Goal: Find specific page/section: Find specific page/section

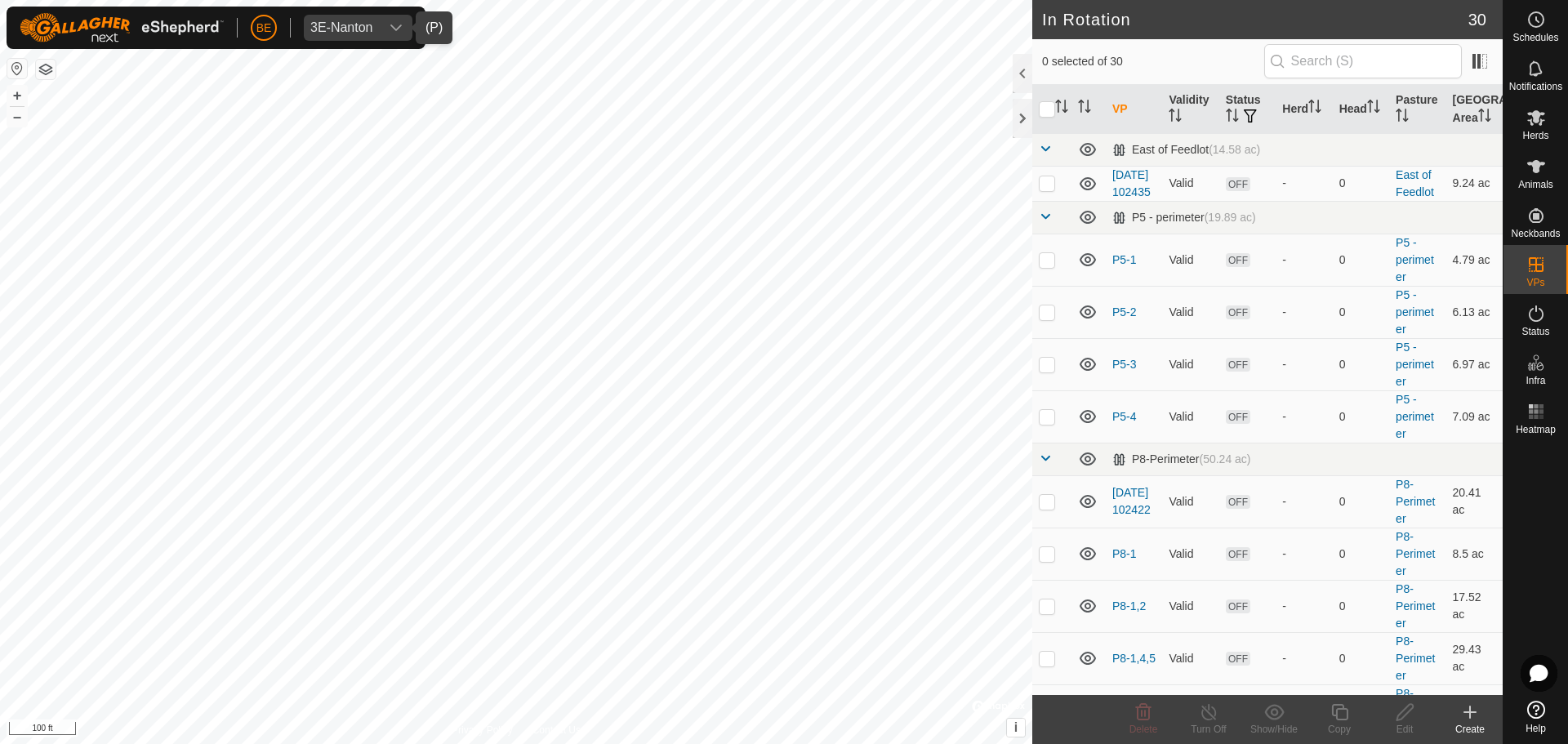
click at [394, 25] on icon "dropdown trigger" at bounding box center [395, 27] width 13 height 13
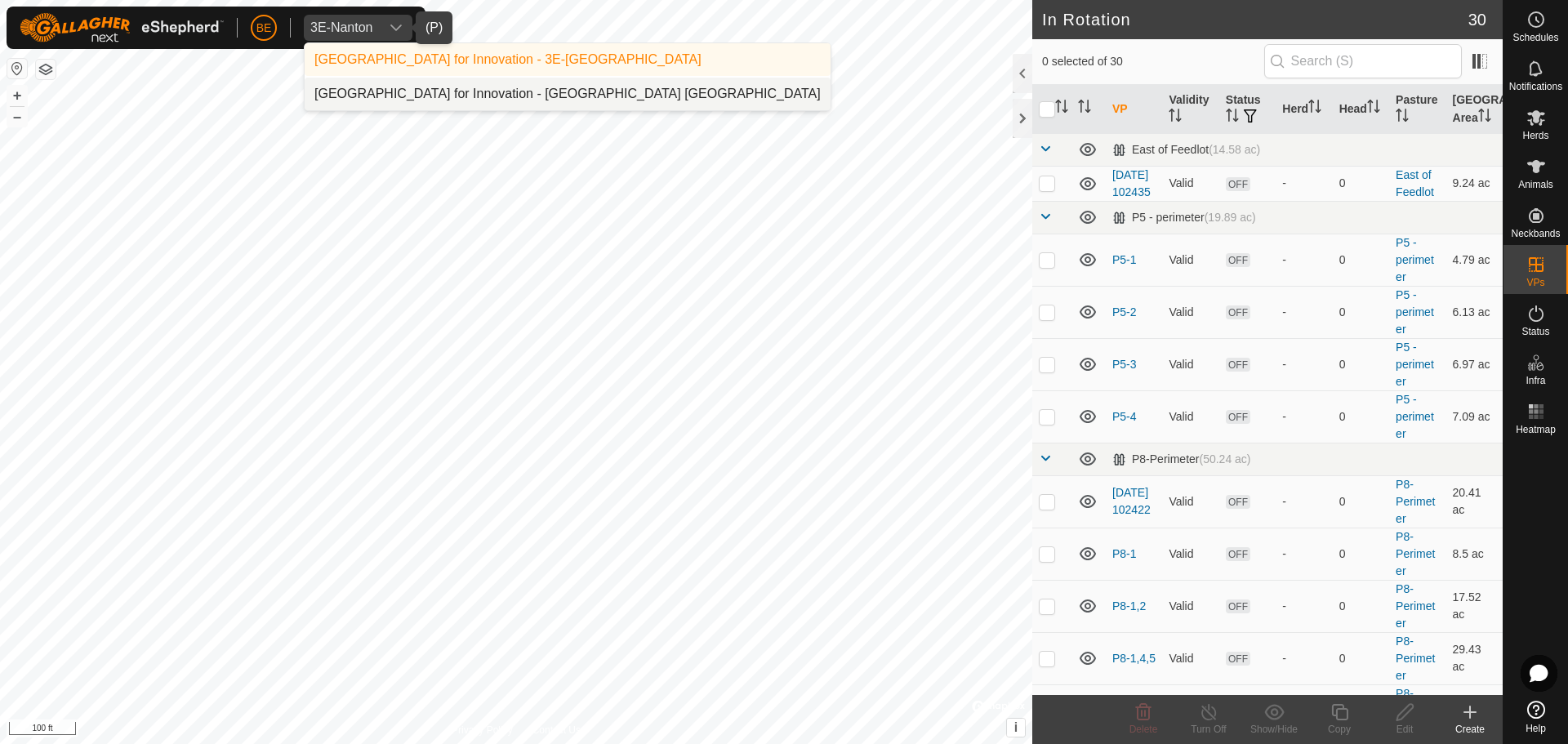
click at [398, 94] on li "[GEOGRAPHIC_DATA] for Innovation - [GEOGRAPHIC_DATA] [GEOGRAPHIC_DATA]" at bounding box center [567, 94] width 526 height 33
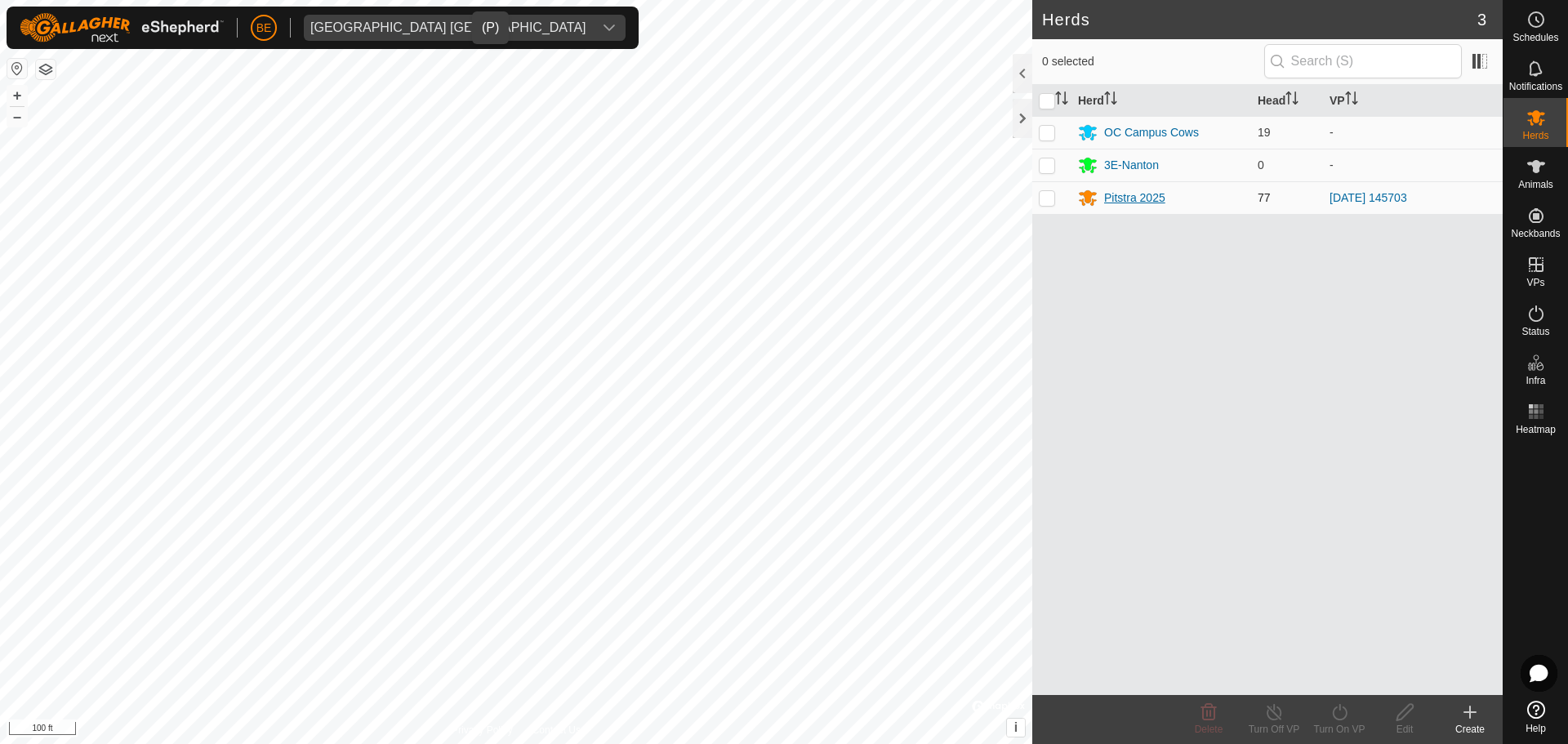
click at [1109, 200] on div "Pitstra 2025" at bounding box center [1134, 198] width 61 height 17
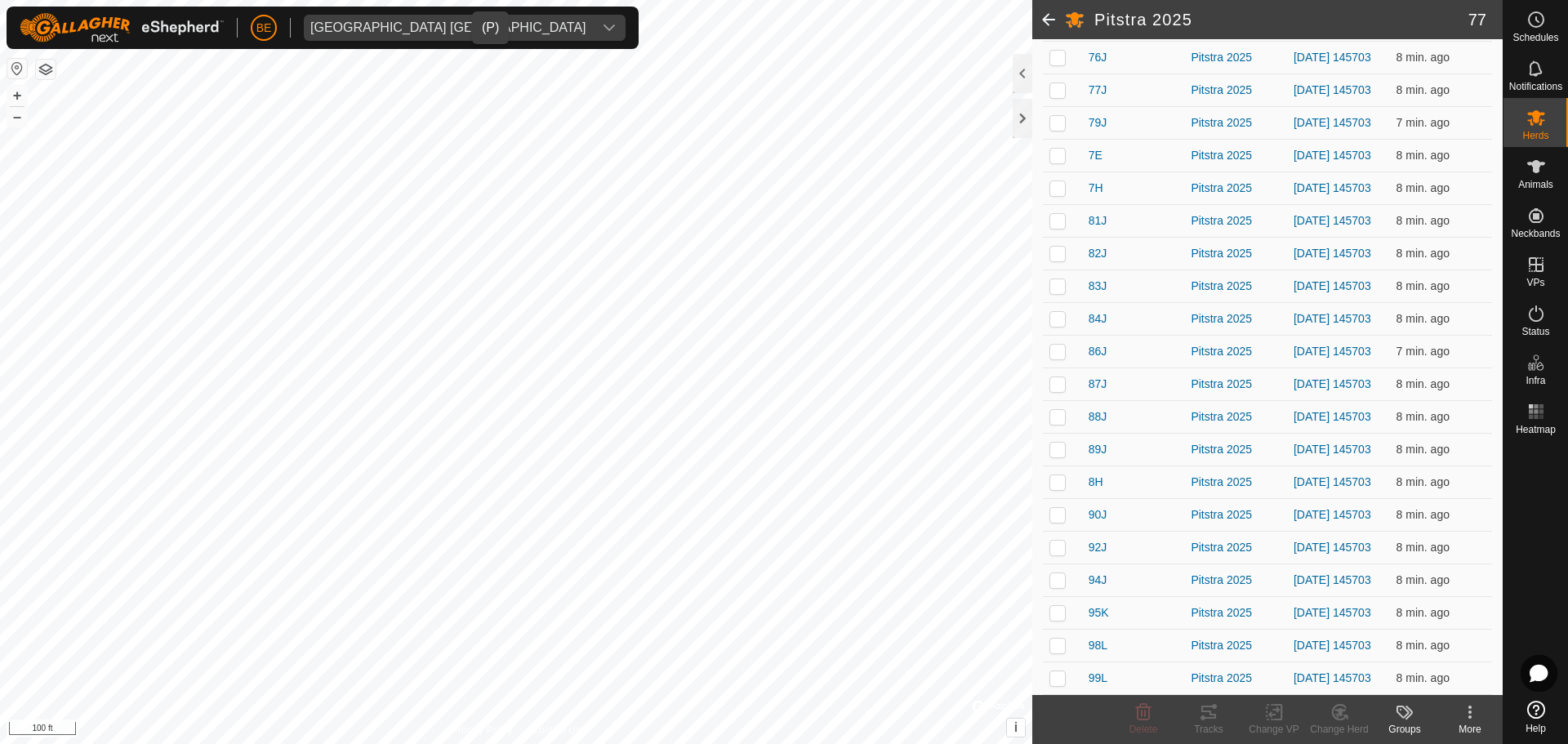
scroll to position [2272, 0]
